Goal: Book appointment/travel/reservation

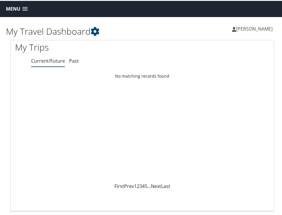
click at [16, 6] on span "Menu" at bounding box center [13, 8] width 14 height 6
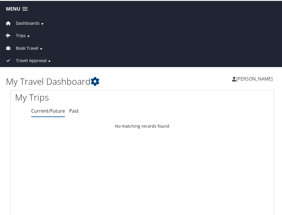
click at [34, 49] on span "Book Travel" at bounding box center [27, 47] width 23 height 6
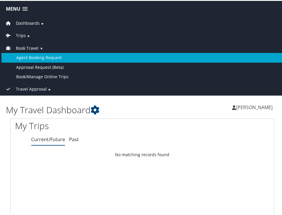
click at [41, 54] on link "Agent Booking Request" at bounding box center [142, 56] width 282 height 9
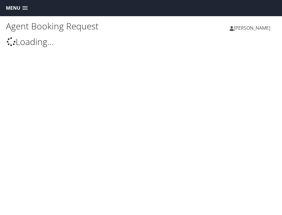
type input "[PERSON_NAME]"
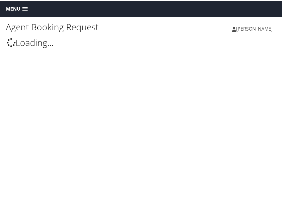
select select "uva@cbtravel.com"
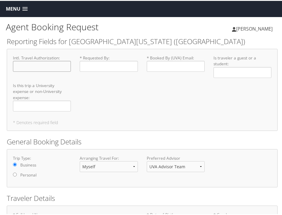
click at [60, 68] on input "Intl. Travel Authorization : Required" at bounding box center [42, 65] width 58 height 11
click at [112, 64] on input "* Requested By : Required" at bounding box center [109, 65] width 58 height 11
click at [31, 68] on input "Intl. Travel Authorization : Required" at bounding box center [42, 65] width 58 height 11
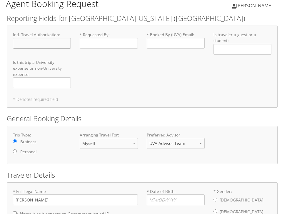
scroll to position [11, 0]
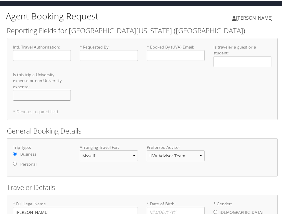
click at [49, 91] on input "Is this trip a University expense or non-University expense : Required" at bounding box center [42, 94] width 58 height 11
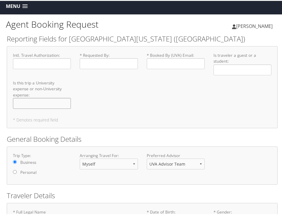
scroll to position [0, 0]
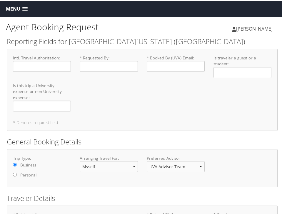
click at [113, 60] on label "* Requested By : Required" at bounding box center [109, 62] width 58 height 17
click at [113, 60] on input "* Requested By : Required" at bounding box center [109, 65] width 58 height 11
type input "[PERSON_NAME]"
type input "mkeppel@virginia.edu"
click at [219, 74] on input "Is traveler a guest or a student : Required" at bounding box center [243, 71] width 58 height 11
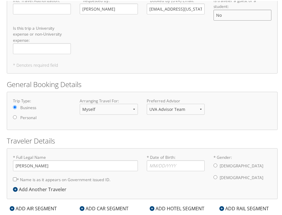
scroll to position [58, 0]
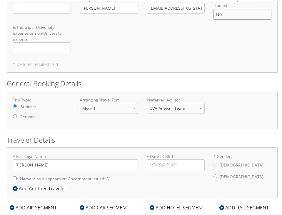
type input "No"
click at [120, 110] on select "Myself Another Traveler Guest Traveler" at bounding box center [109, 107] width 58 height 11
click at [80, 102] on select "Myself Another Traveler Guest Traveler" at bounding box center [109, 107] width 58 height 11
click at [120, 110] on select "Myself Another Traveler Guest Traveler" at bounding box center [109, 107] width 58 height 11
click at [80, 102] on select "Myself Another Traveler Guest Traveler" at bounding box center [109, 107] width 58 height 11
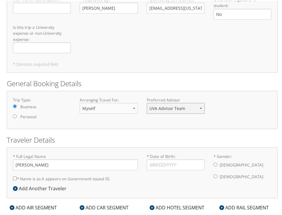
click at [155, 110] on select "UVA Advisor Team" at bounding box center [176, 107] width 58 height 11
click at [147, 102] on select "UVA Advisor Team" at bounding box center [176, 107] width 58 height 11
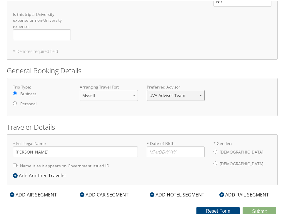
scroll to position [78, 0]
click at [155, 146] on input "* Date of Birth: Invalid Date" at bounding box center [176, 151] width 58 height 11
type input "03/23/2000"
click at [222, 157] on label "Female" at bounding box center [242, 162] width 44 height 11
click at [217, 161] on input "* Gender: Male Female" at bounding box center [216, 163] width 4 height 4
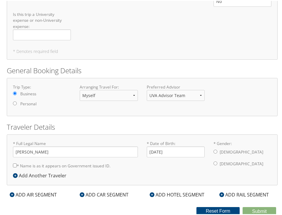
radio input "true"
click at [57, 160] on label "* Name is as it appears on Government issued ID." at bounding box center [62, 165] width 98 height 11
click at [17, 163] on input "* Name is as it appears on Government issued ID." at bounding box center [15, 165] width 4 height 4
checkbox input "true"
click at [52, 171] on div "Add Another Traveler" at bounding box center [41, 174] width 57 height 7
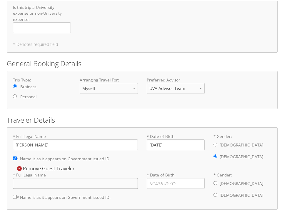
click at [49, 181] on input "* Full Legal Name" at bounding box center [75, 182] width 125 height 11
type input "Rose Freeman"
click at [215, 196] on input "* Gender: Male Female" at bounding box center [216, 194] width 4 height 4
radio input "true"
click at [184, 184] on input "* Date of Birth: Invalid Date" at bounding box center [176, 182] width 58 height 11
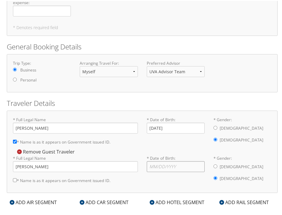
scroll to position [97, 0]
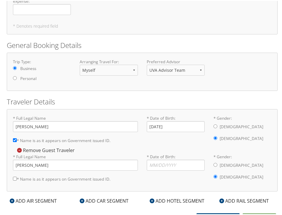
click at [48, 147] on div "Remove Guest Traveler" at bounding box center [45, 149] width 65 height 6
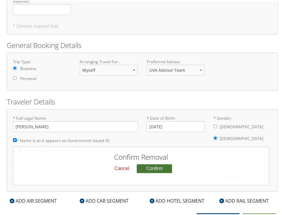
click at [153, 167] on button "Confirm" at bounding box center [154, 167] width 35 height 9
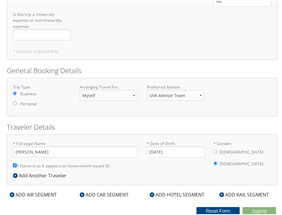
scroll to position [78, 0]
click at [100, 190] on div "ADD CAR SEGMENT" at bounding box center [104, 193] width 55 height 7
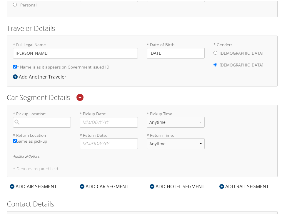
scroll to position [182, 0]
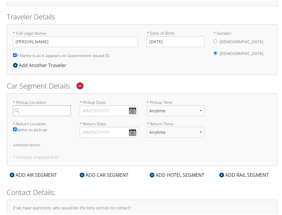
click at [50, 106] on input "search" at bounding box center [42, 109] width 58 height 11
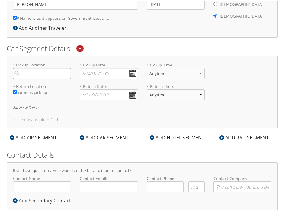
scroll to position [217, 0]
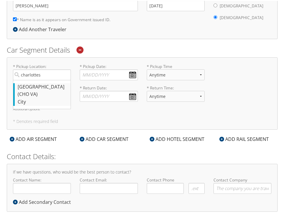
click at [53, 91] on div "Charlottesville (CHO VA)" at bounding box center [43, 89] width 50 height 15
click at [53, 79] on input "charlottes" at bounding box center [42, 74] width 58 height 11
type input "Charlottesville"
click at [105, 76] on input "* Pickup Date: Dates must be valid" at bounding box center [109, 74] width 58 height 11
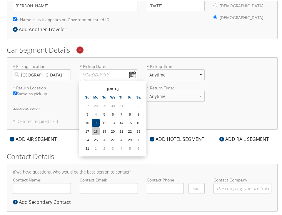
click at [98, 130] on td "18" at bounding box center [96, 131] width 8 height 8
type input "08/18/2025"
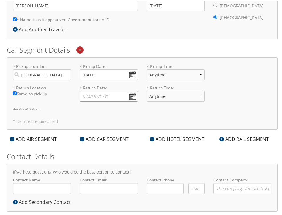
click at [105, 94] on input "* Return Date: Dates must be valid" at bounding box center [109, 95] width 58 height 11
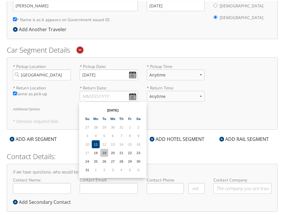
click at [103, 153] on td "19" at bounding box center [104, 152] width 8 height 8
type input "08/19/2025"
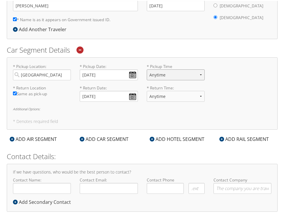
click at [162, 77] on select "Anytime 12:00 AM 1:00 AM 2:00 AM 3:00 AM 4:00 AM 5:00 AM 6:00 AM 7:00 AM 8:00 A…" at bounding box center [176, 74] width 58 height 11
click at [147, 69] on select "Anytime 12:00 AM 1:00 AM 2:00 AM 3:00 AM 4:00 AM 5:00 AM 6:00 AM 7:00 AM 8:00 A…" at bounding box center [176, 74] width 58 height 11
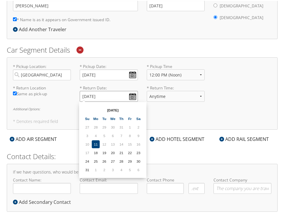
click at [121, 97] on input "08/19/2025" at bounding box center [109, 95] width 58 height 11
click at [163, 71] on select "Anytime 12:00 AM 1:00 AM 2:00 AM 3:00 AM 4:00 AM 5:00 AM 6:00 AM 7:00 AM 8:00 A…" at bounding box center [176, 74] width 58 height 11
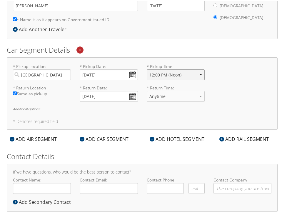
select select "11:00 AM"
click at [147, 69] on select "Anytime 12:00 AM 1:00 AM 2:00 AM 3:00 AM 4:00 AM 5:00 AM 6:00 AM 7:00 AM 8:00 A…" at bounding box center [176, 74] width 58 height 11
click at [157, 95] on select "Anytime 12:00 AM 1:00 AM 2:00 AM 3:00 AM 4:00 AM 5:00 AM 6:00 AM 7:00 AM 8:00 A…" at bounding box center [176, 95] width 58 height 11
click at [133, 94] on input "08/19/2025" at bounding box center [109, 95] width 58 height 11
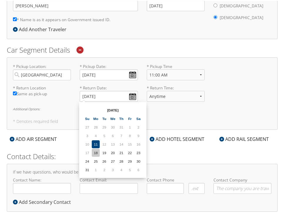
click at [98, 150] on td "18" at bounding box center [96, 152] width 8 height 8
type input "08/18/2025"
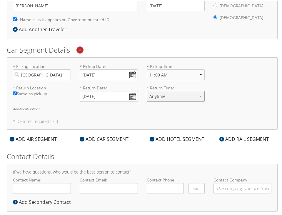
click at [178, 96] on select "Anytime 12:00 AM 1:00 AM 2:00 AM 3:00 AM 4:00 AM 5:00 AM 6:00 AM 7:00 AM 8:00 A…" at bounding box center [176, 95] width 58 height 11
select select "11:00 PM"
click at [147, 90] on select "Anytime 12:00 AM 1:00 AM 2:00 AM 3:00 AM 4:00 AM 5:00 AM 6:00 AM 7:00 AM 8:00 A…" at bounding box center [176, 95] width 58 height 11
click at [128, 106] on div "* Pickup Location: Charlottesville Required * Pickup Date: 08/18/2025 Dates mus…" at bounding box center [142, 93] width 271 height 73
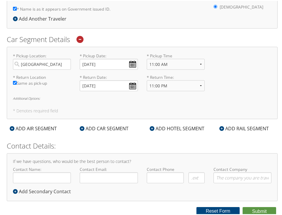
scroll to position [235, 0]
click at [46, 179] on input "Contact Name:" at bounding box center [42, 177] width 58 height 11
click at [144, 148] on h2 "Contact Details:" at bounding box center [142, 145] width 271 height 10
click at [61, 176] on input "Contact Name:" at bounding box center [42, 177] width 58 height 11
type input "[PERSON_NAME]"
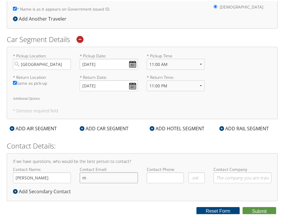
type input "mkeppel@virginia.edu"
type input "( ) -"
type input "UVA IEN"
click at [169, 177] on input "( ) -" at bounding box center [165, 177] width 37 height 11
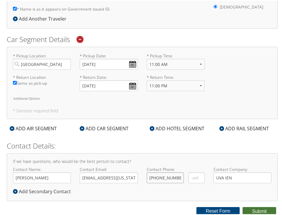
type input "(703) 314-2071"
click at [259, 211] on button "Submit" at bounding box center [260, 210] width 34 height 9
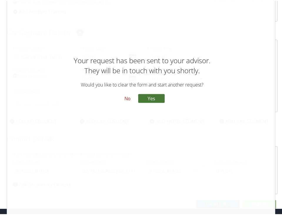
click at [155, 100] on button "Yes" at bounding box center [151, 97] width 26 height 9
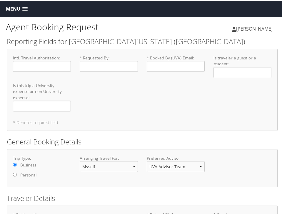
scroll to position [78, 0]
